Goal: Complete application form

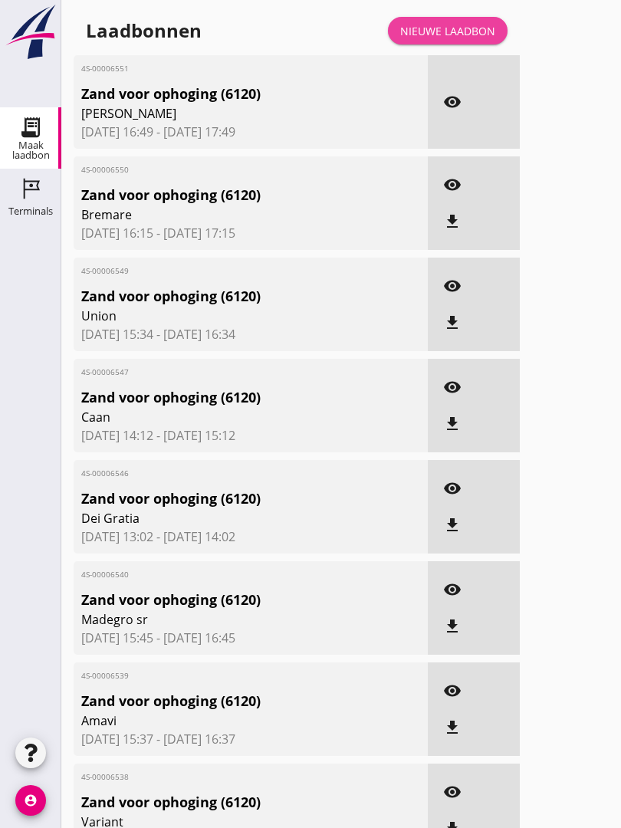
click at [451, 39] on div "Nieuwe laadbon" at bounding box center [447, 31] width 95 height 16
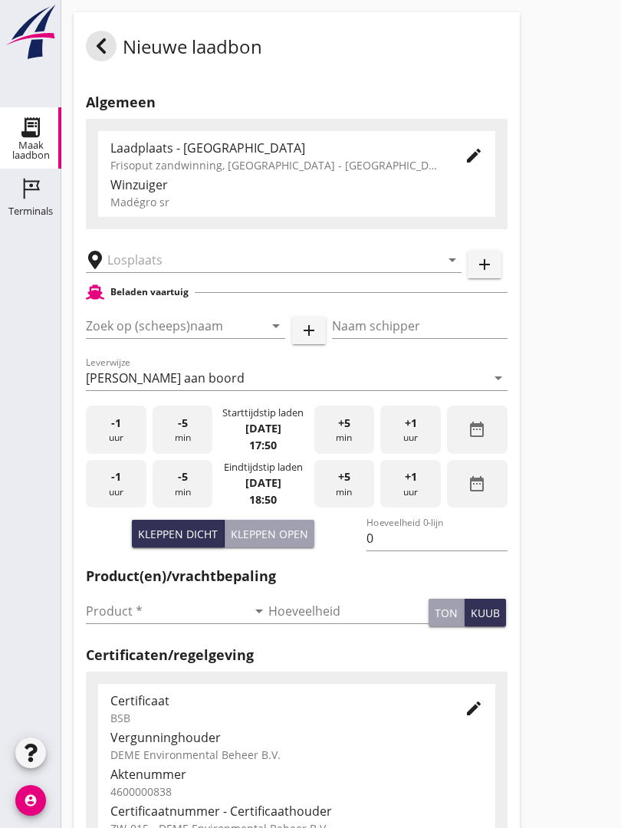
click at [222, 272] on input "text" at bounding box center [262, 260] width 311 height 25
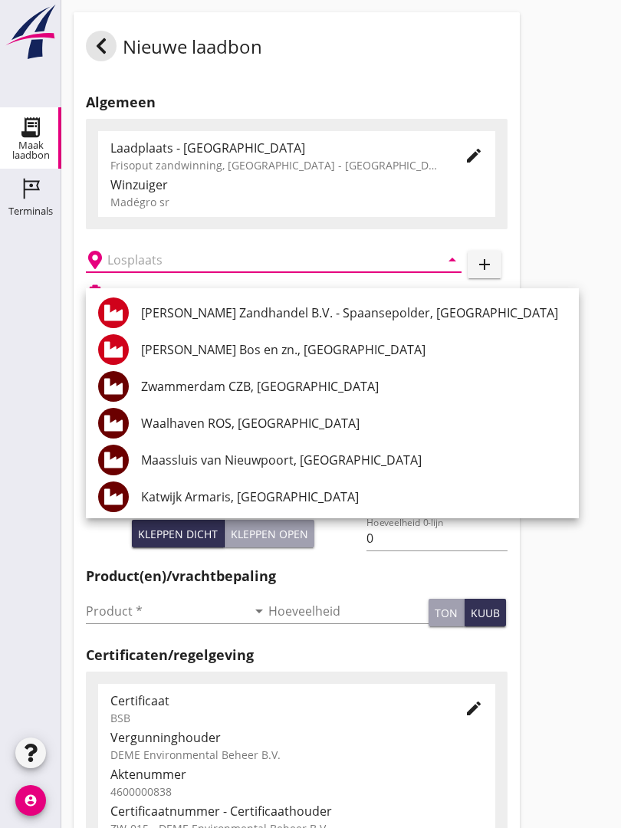
click at [244, 268] on input "text" at bounding box center [262, 260] width 311 height 25
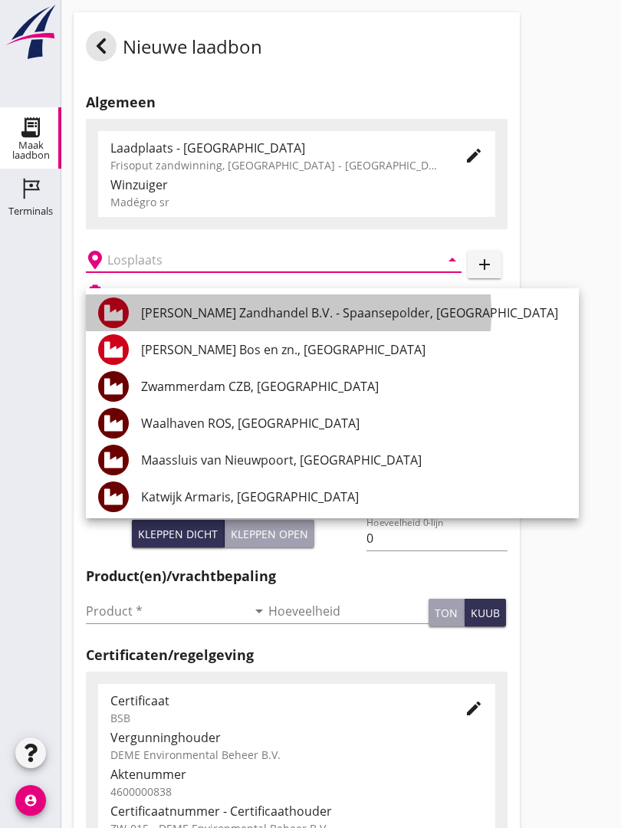
click at [285, 313] on div "[PERSON_NAME] Zandhandel B.V. - Spaansepolder, [GEOGRAPHIC_DATA]" at bounding box center [353, 312] width 425 height 18
type input "[PERSON_NAME] Zandhandel B.V. - Spaansepolder, [GEOGRAPHIC_DATA]"
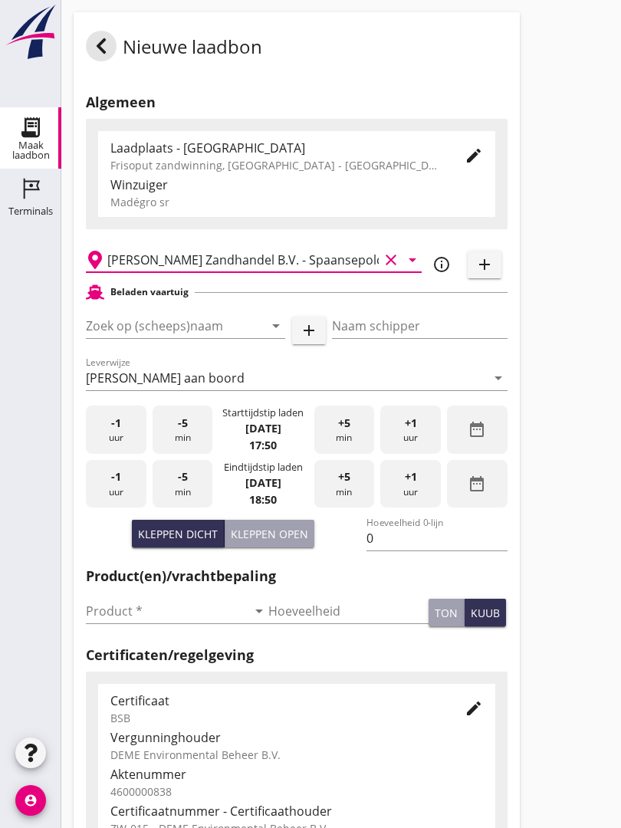
click at [221, 337] on input "Zoek op (scheeps)naam" at bounding box center [164, 325] width 156 height 25
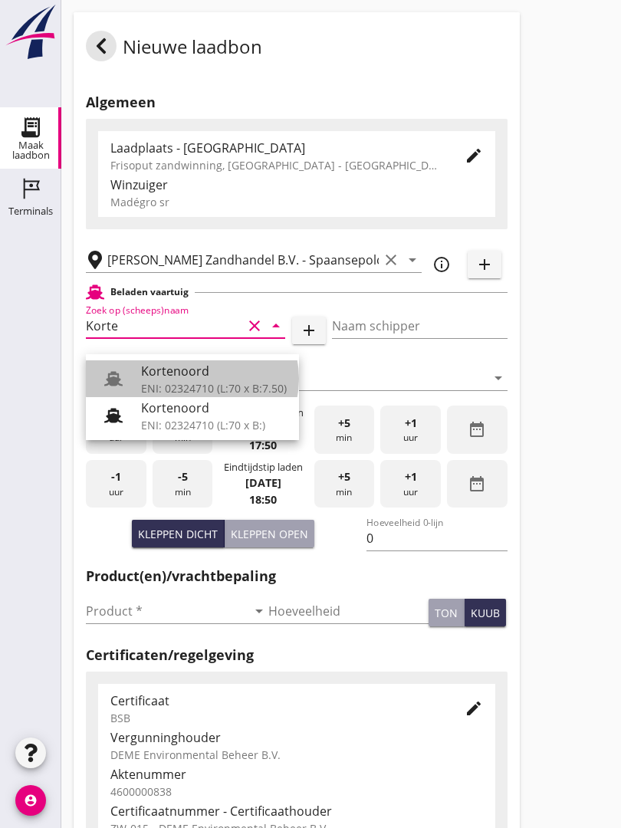
click at [208, 371] on div "Kortenoord" at bounding box center [214, 371] width 146 height 18
type input "Kortenoord"
type input "[PERSON_NAME]"
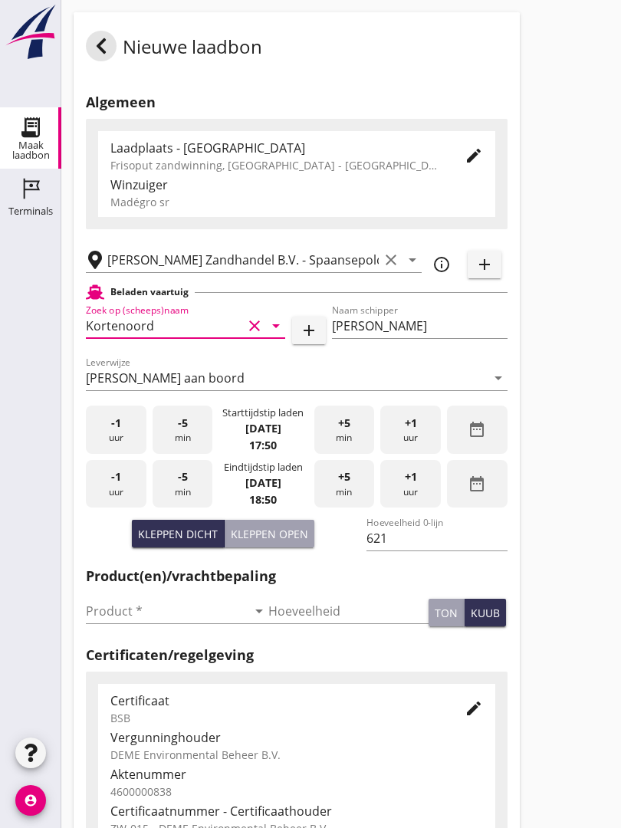
click at [268, 542] on div "Kleppen open" at bounding box center [269, 534] width 77 height 16
type input "518"
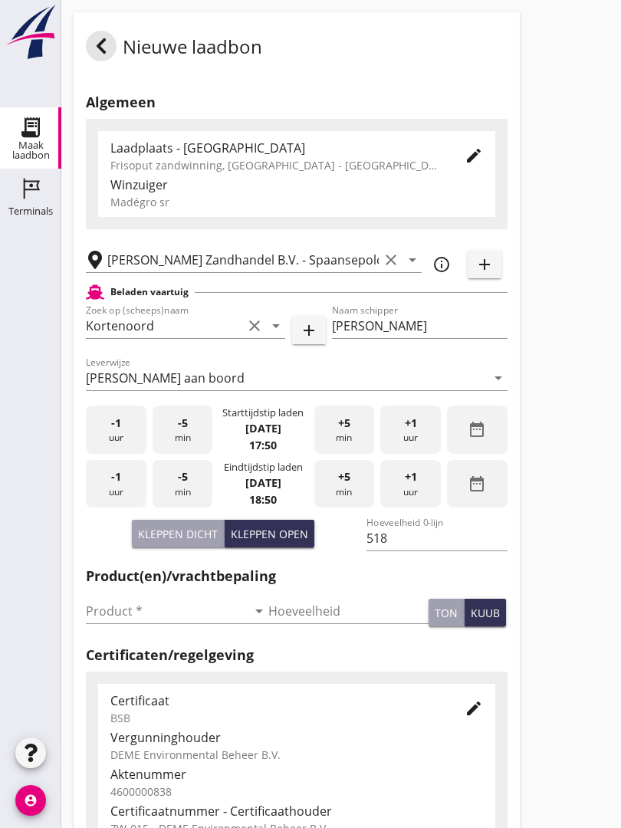
click at [113, 623] on input "Product *" at bounding box center [166, 610] width 161 height 25
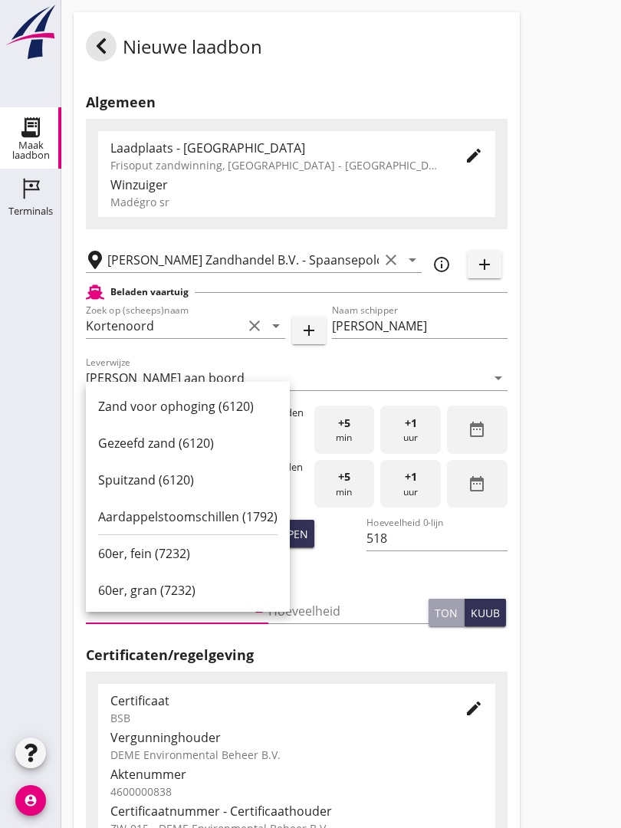
scroll to position [87, 0]
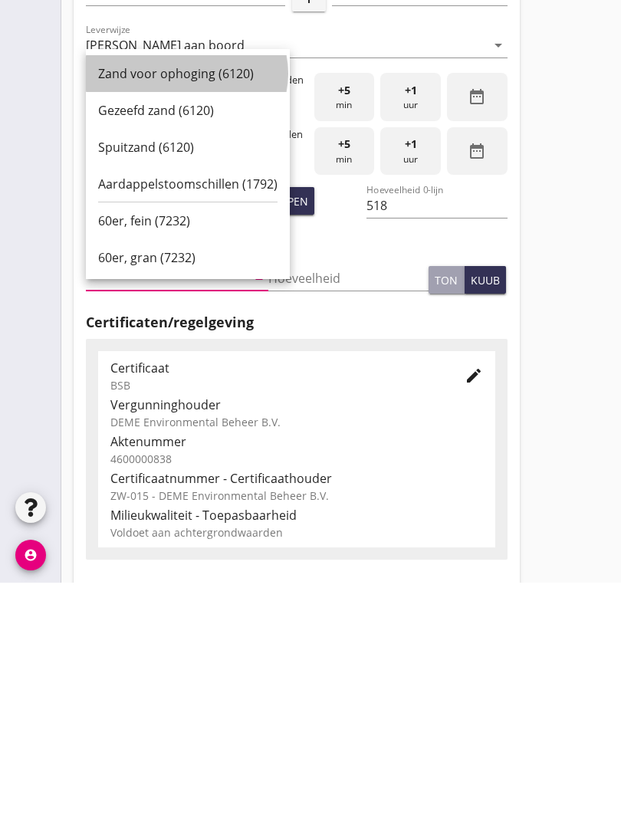
click at [185, 300] on div "Zand voor ophoging (6120)" at bounding box center [187, 318] width 179 height 37
type input "Zand voor ophoging (6120)"
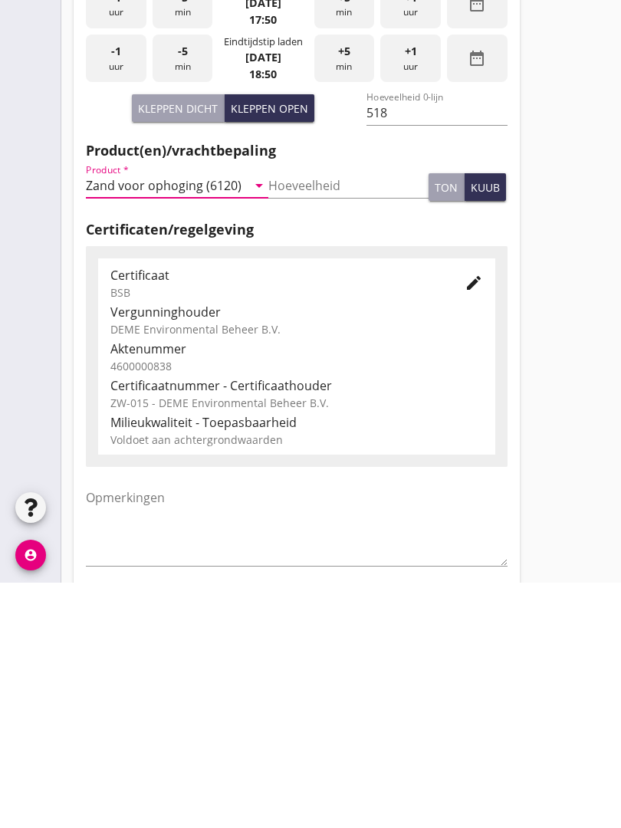
scroll to position [268, 0]
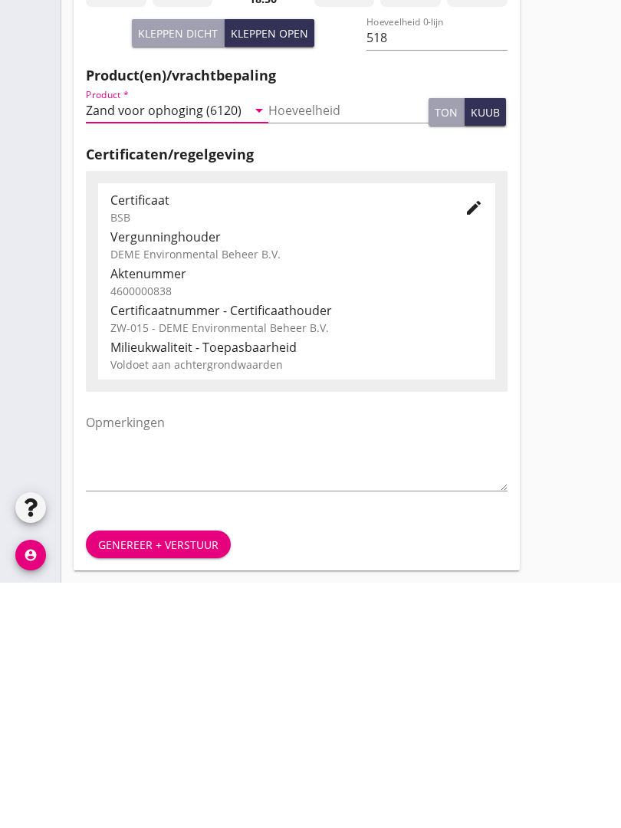
click at [194, 782] on div "Genereer + verstuur" at bounding box center [158, 790] width 120 height 16
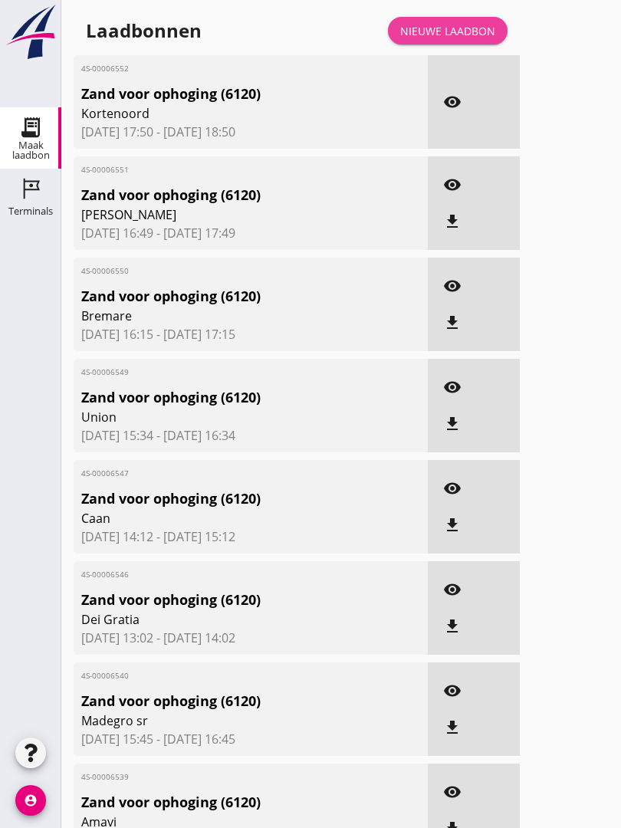
click at [474, 39] on div "Nieuwe laadbon" at bounding box center [447, 31] width 95 height 16
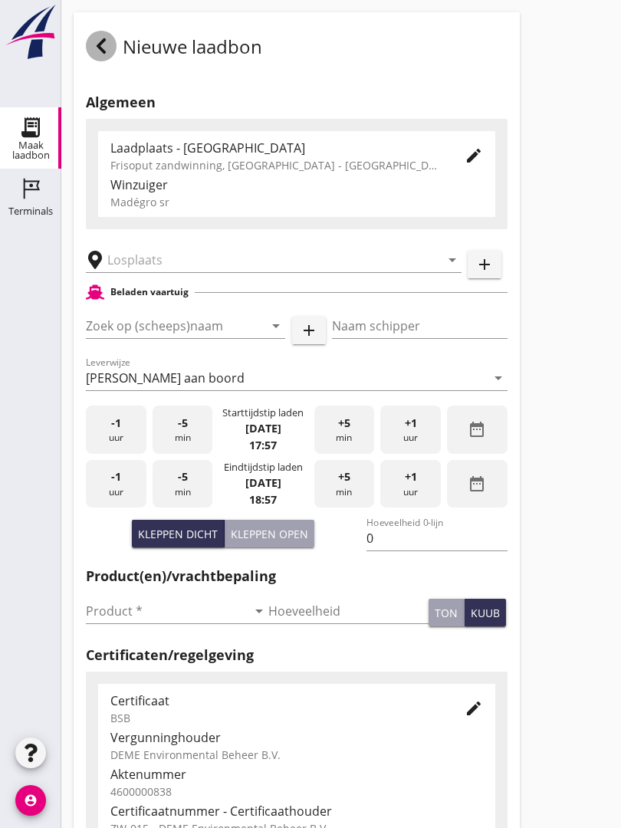
click at [103, 54] on use at bounding box center [101, 45] width 9 height 15
